Goal: Task Accomplishment & Management: Use online tool/utility

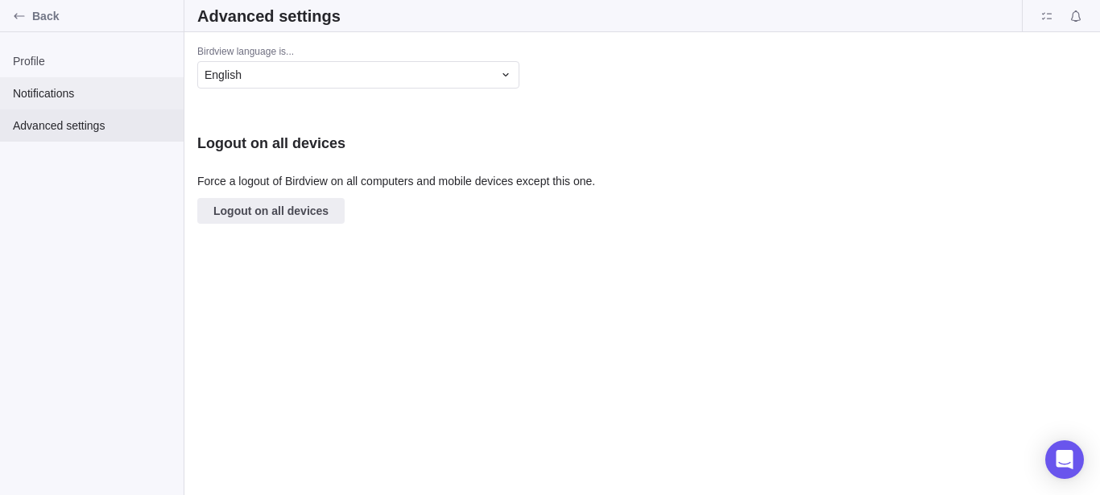
click at [61, 95] on span "Notifications" at bounding box center [92, 93] width 158 height 16
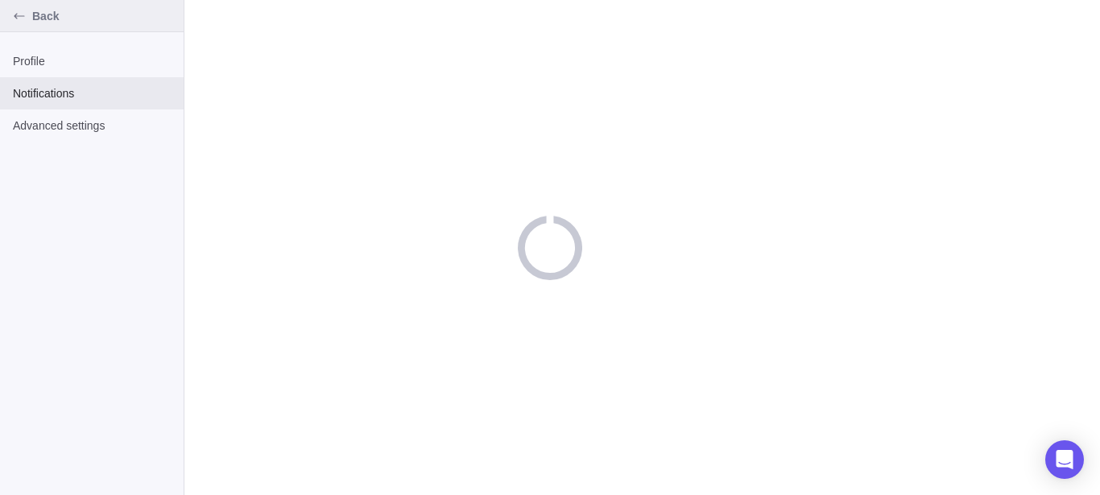
click at [54, 19] on span "Back" at bounding box center [104, 16] width 145 height 16
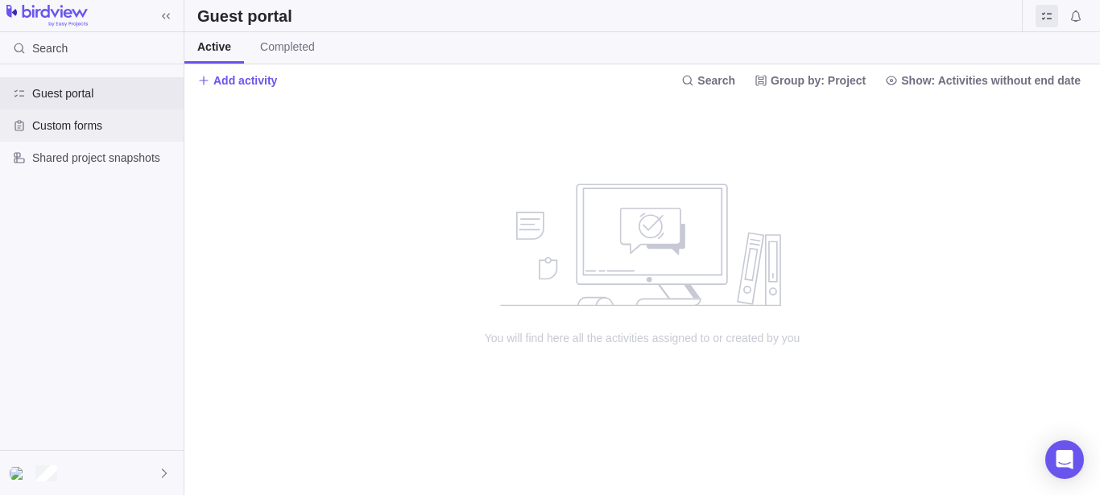
click at [76, 118] on span "Custom forms" at bounding box center [104, 126] width 145 height 16
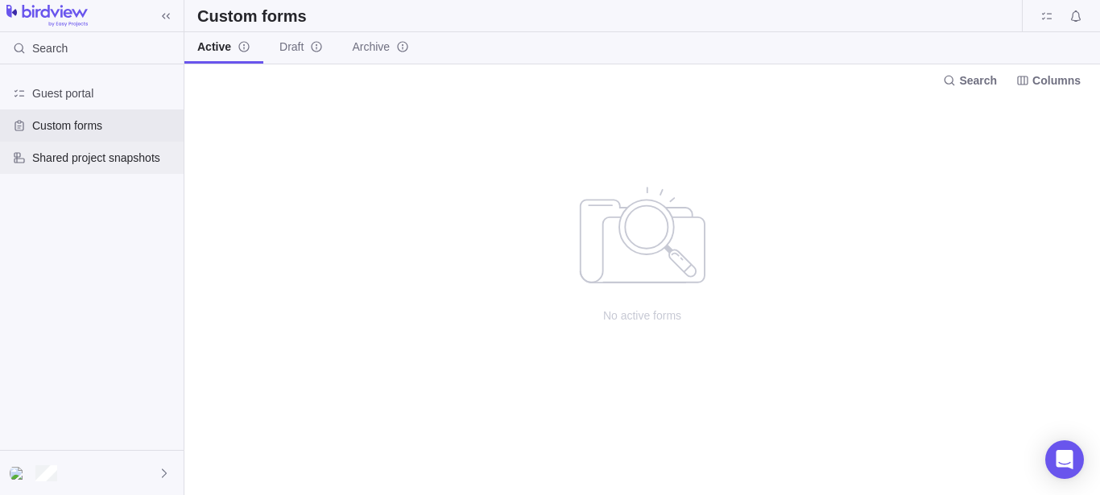
click at [106, 161] on span "Shared project snapshots" at bounding box center [104, 158] width 145 height 16
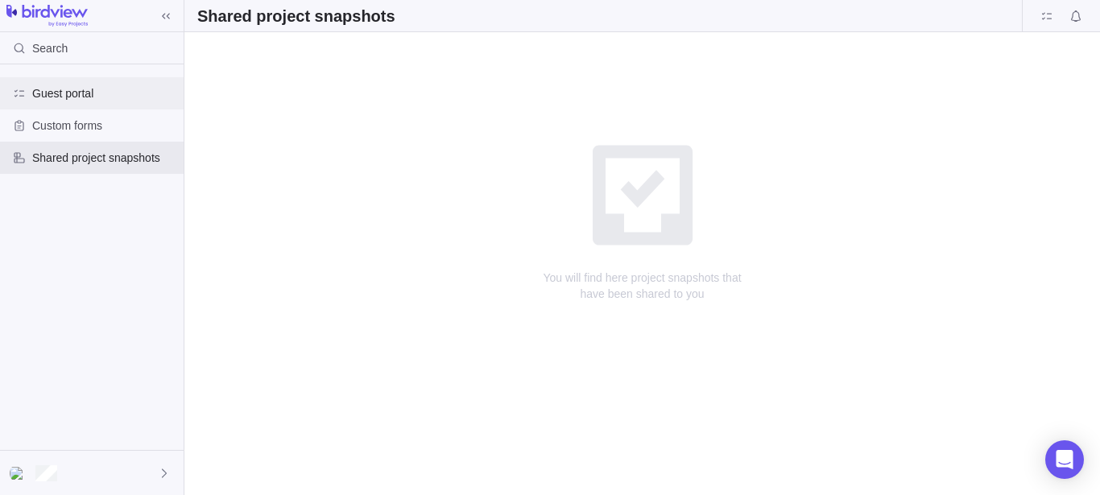
click at [77, 89] on span "Guest portal" at bounding box center [104, 93] width 145 height 16
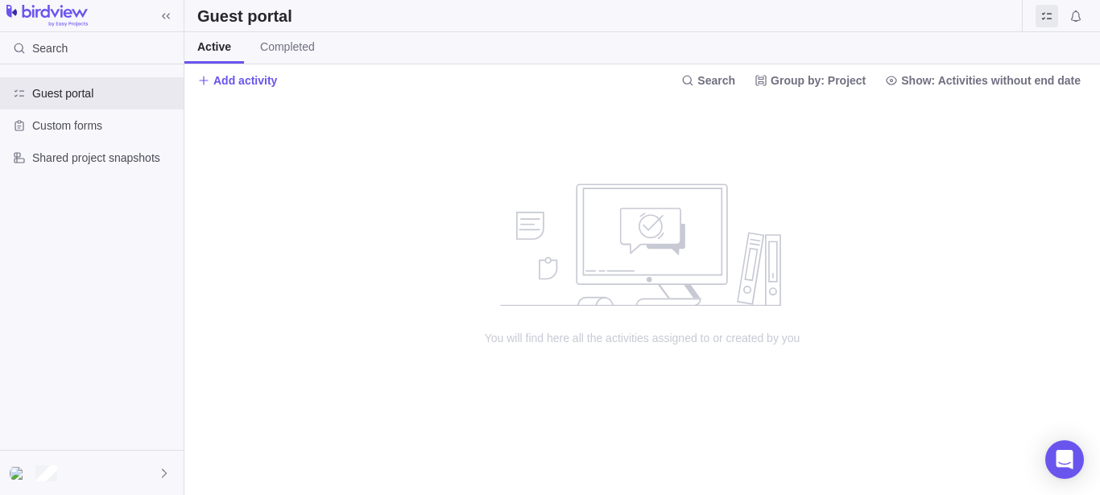
click at [180, 19] on div at bounding box center [92, 16] width 184 height 23
click at [89, 44] on div "Search" at bounding box center [92, 48] width 184 height 32
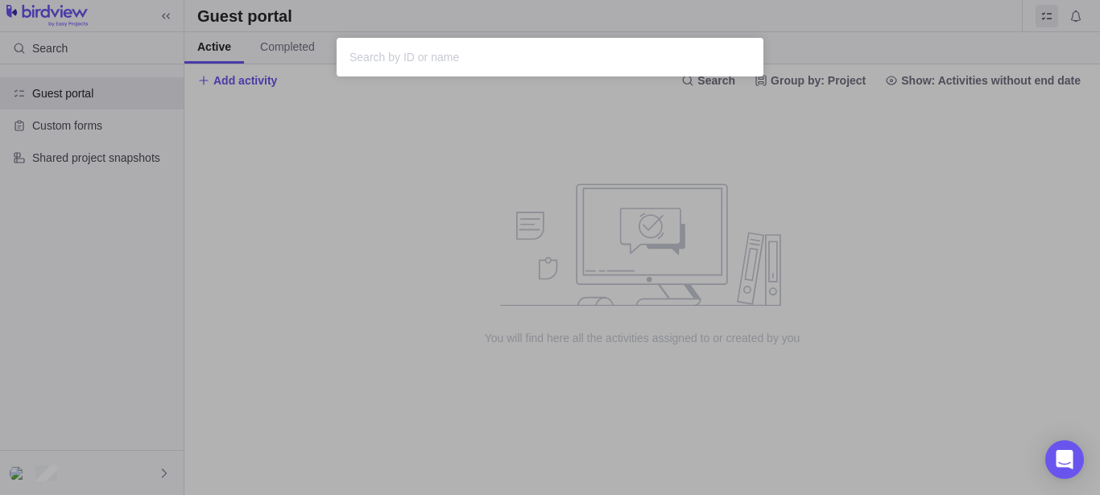
click at [462, 174] on div "Sorry, nothing was found" at bounding box center [550, 247] width 1100 height 495
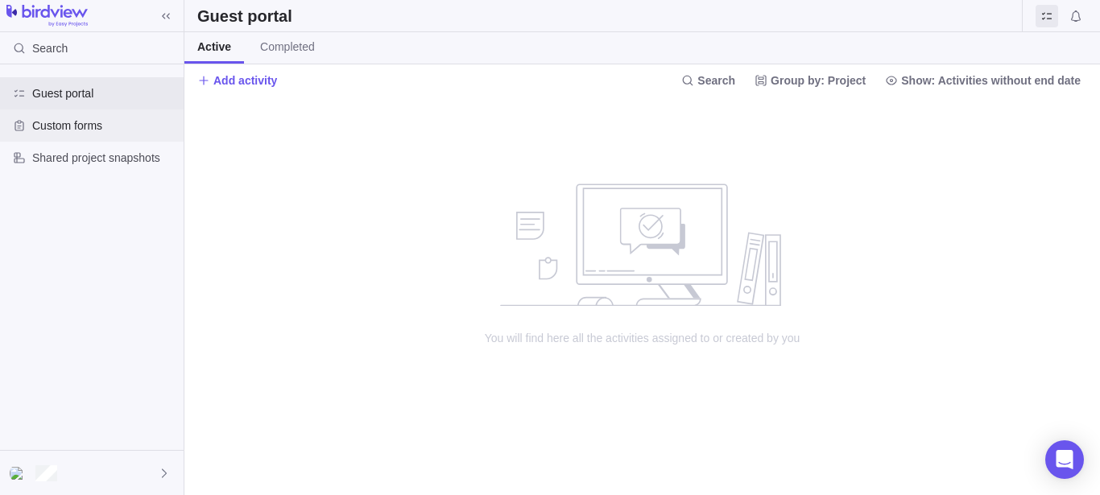
click at [112, 122] on span "Custom forms" at bounding box center [104, 126] width 145 height 16
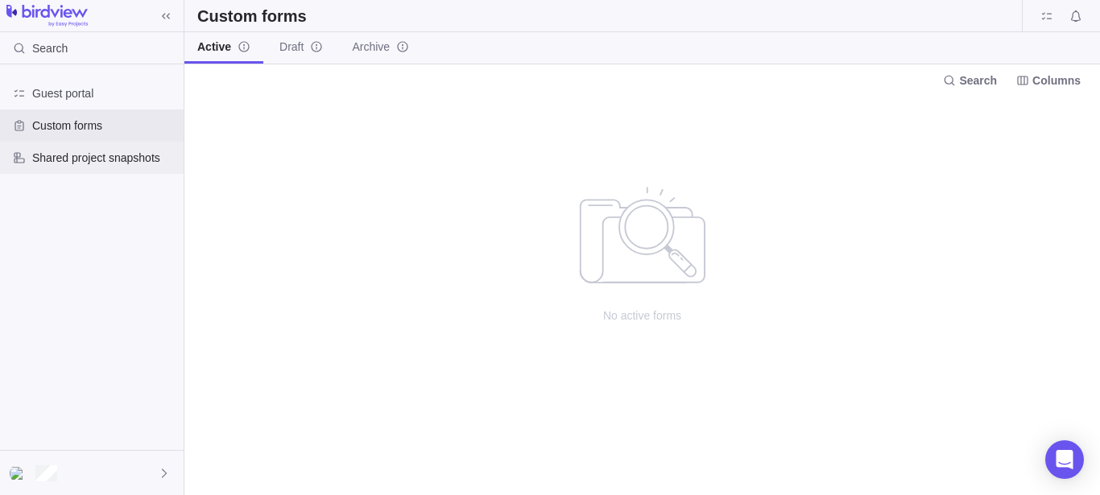
click at [99, 165] on span "Shared project snapshots" at bounding box center [104, 158] width 145 height 16
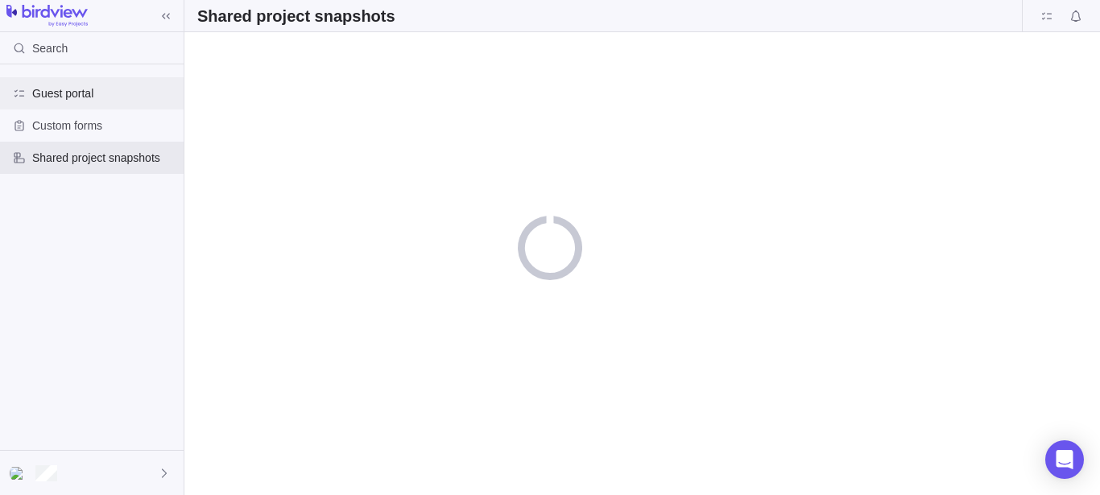
click at [97, 88] on span "Guest portal" at bounding box center [104, 93] width 145 height 16
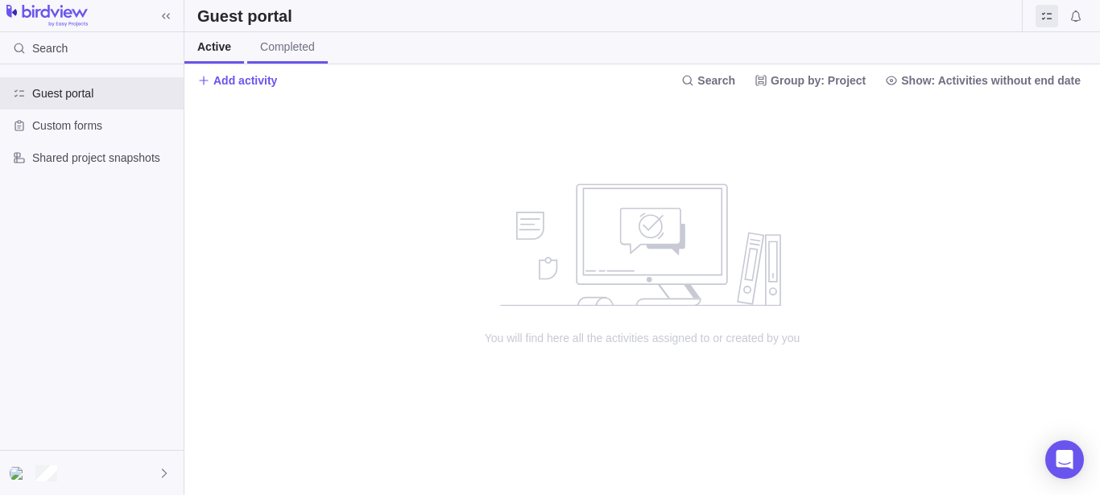
click at [286, 52] on span "Completed" at bounding box center [287, 47] width 55 height 16
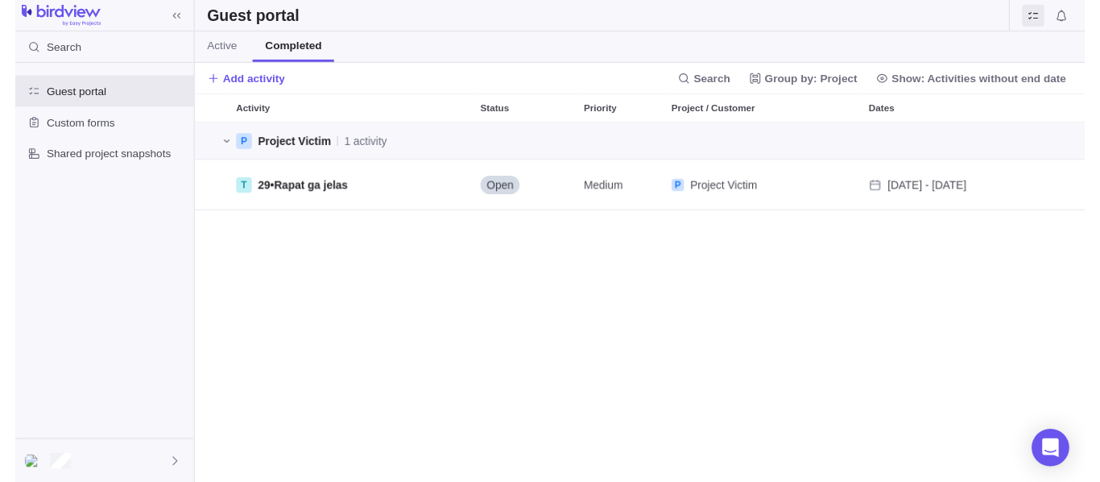
scroll to position [356, 902]
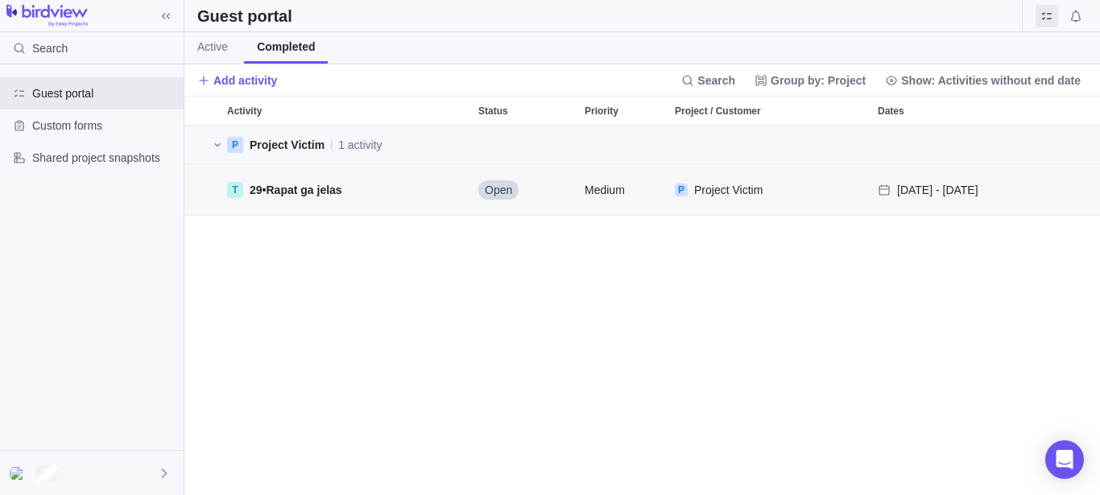
click at [322, 193] on span "Rapat ga jelas" at bounding box center [304, 190] width 76 height 13
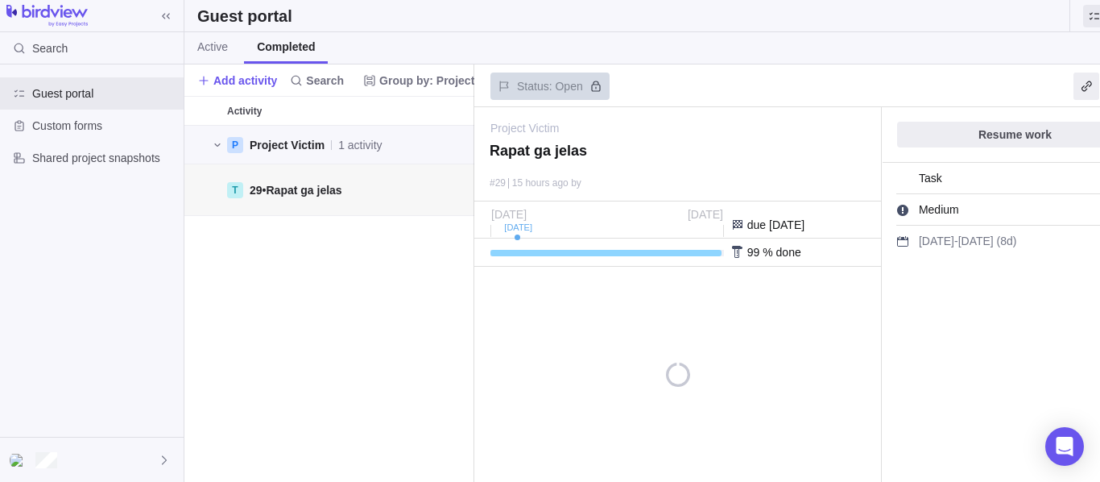
scroll to position [342, 276]
click at [1026, 131] on span "Resume work" at bounding box center [1015, 134] width 73 height 19
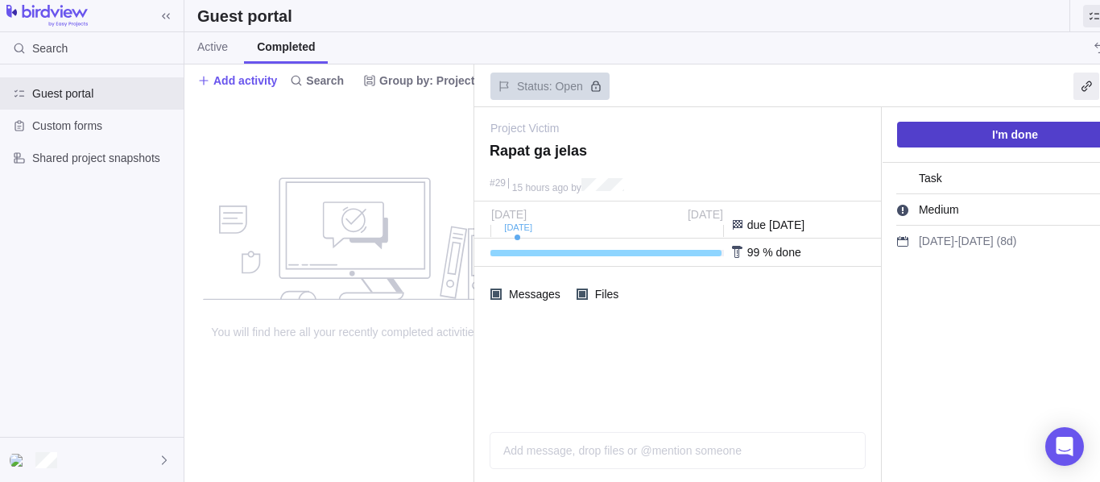
click at [1015, 128] on span "I'm done" at bounding box center [1015, 134] width 46 height 19
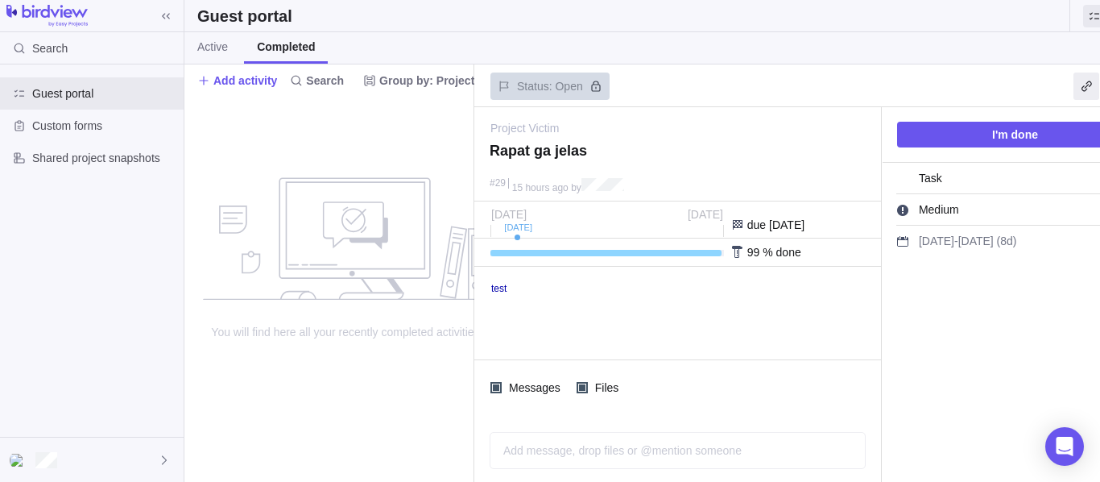
click at [502, 289] on link "test" at bounding box center [498, 288] width 15 height 11
click at [682, 357] on html "test" at bounding box center [676, 313] width 403 height 92
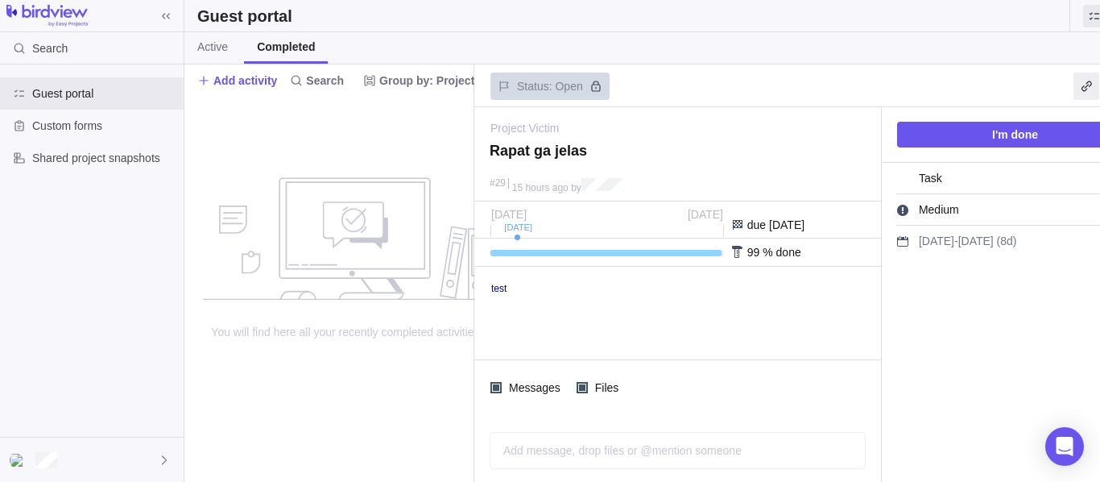
click at [502, 287] on link "test" at bounding box center [498, 288] width 15 height 11
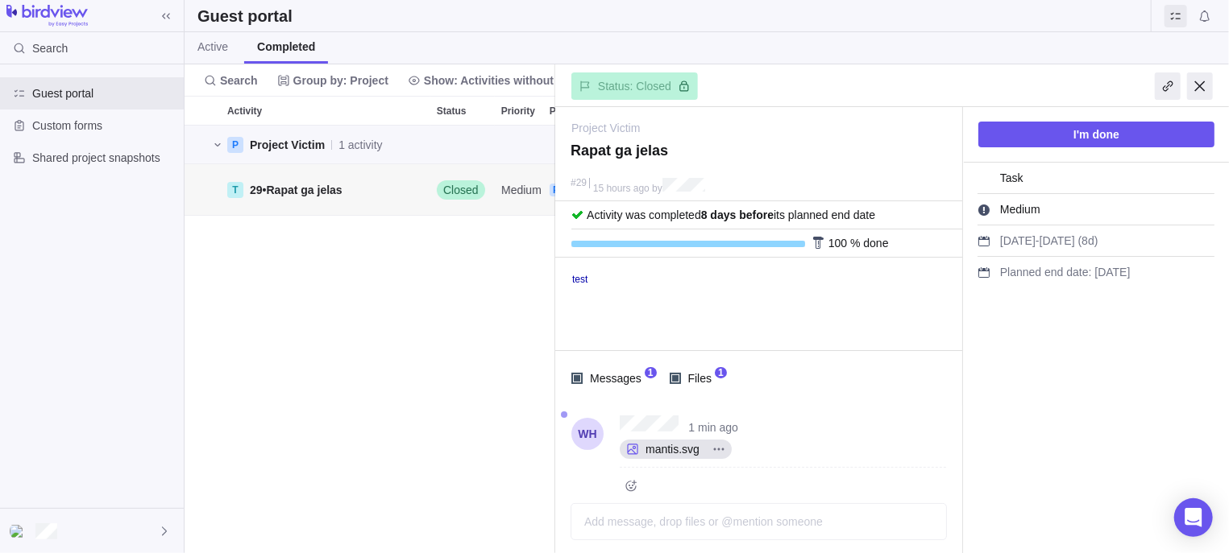
scroll to position [2, 0]
